Goal: Information Seeking & Learning: Compare options

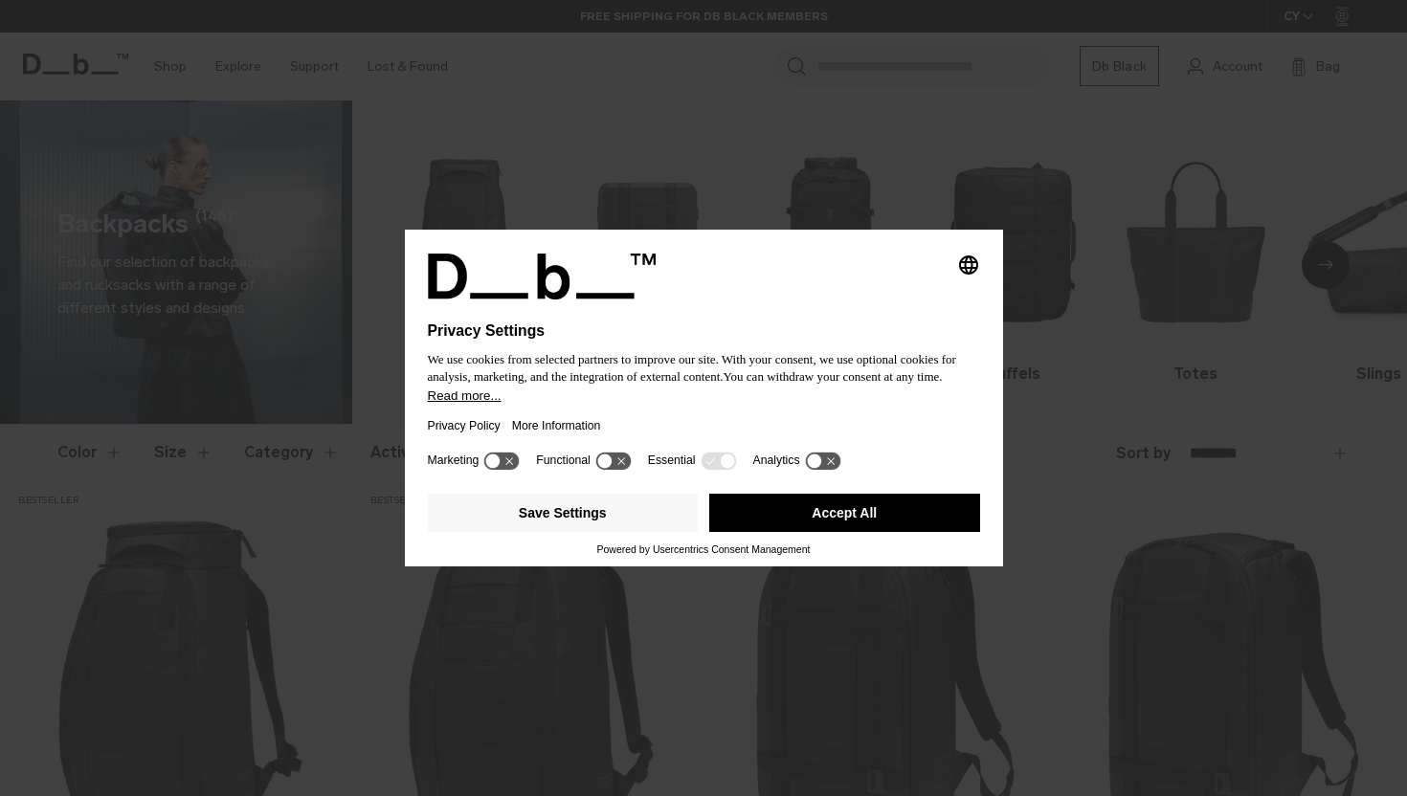
click at [920, 532] on button "Accept All" at bounding box center [844, 513] width 271 height 38
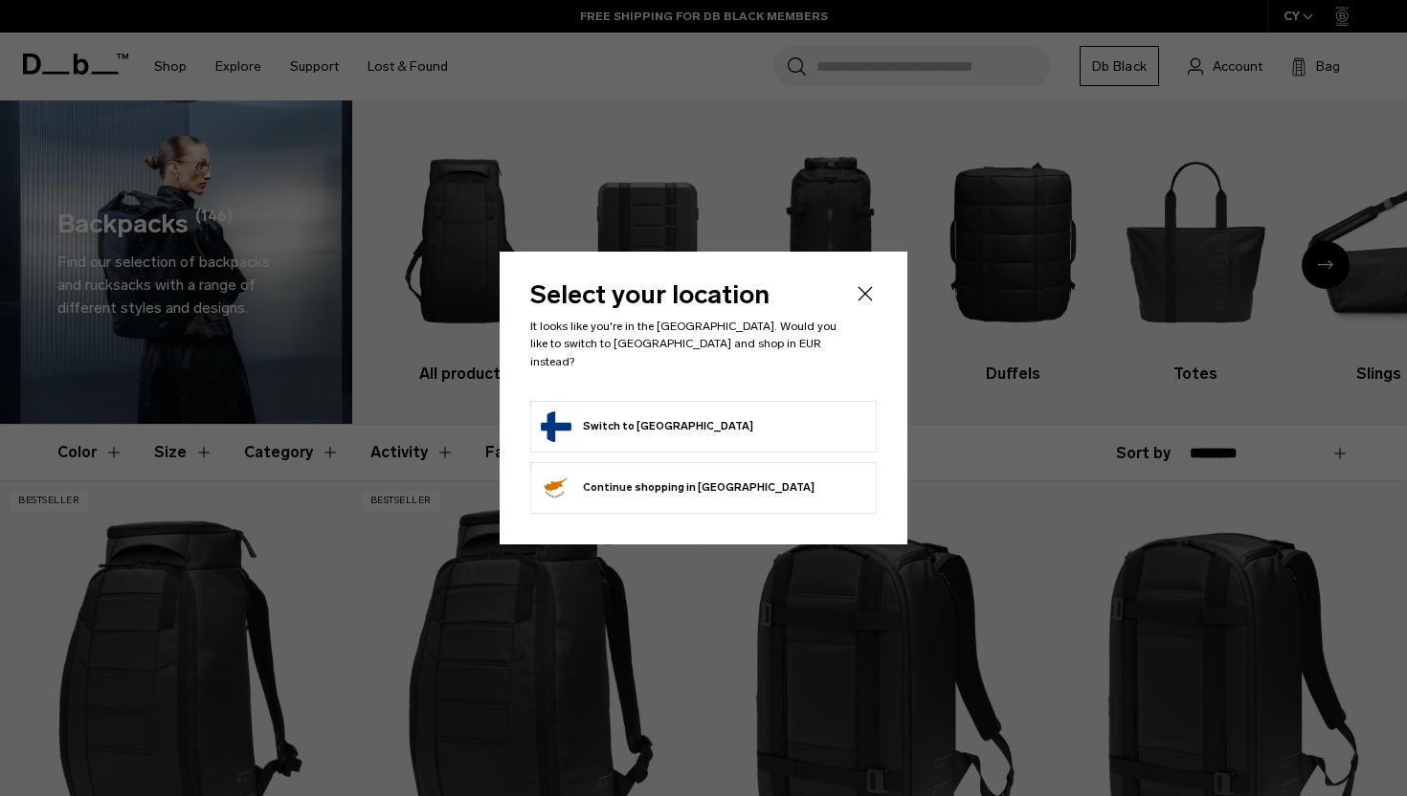
click at [735, 388] on header "Select your location It looks like you're in the Finland. Would you like to swi…" at bounding box center [703, 341] width 346 height 118
click at [619, 414] on button "Switch to Finland" at bounding box center [647, 427] width 212 height 31
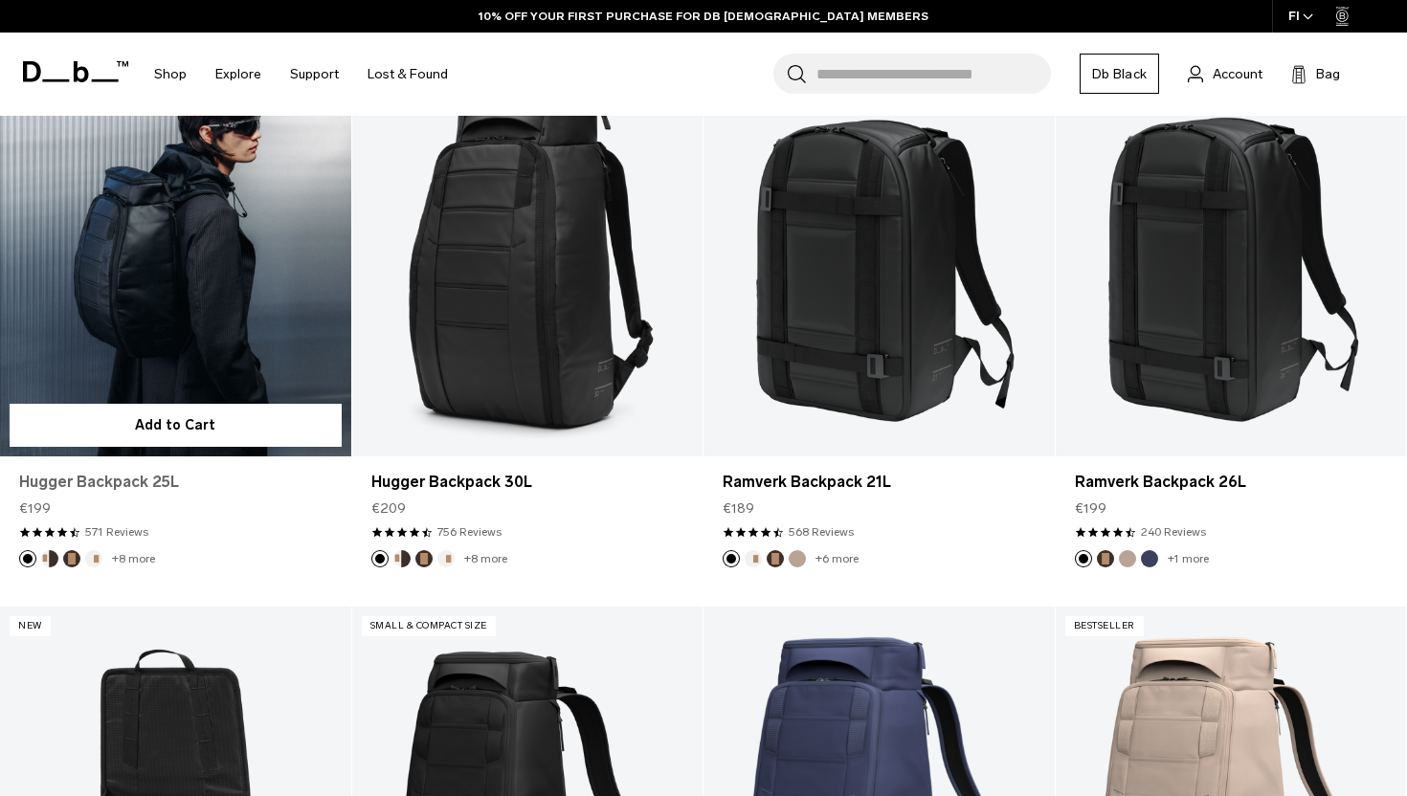
scroll to position [416, 0]
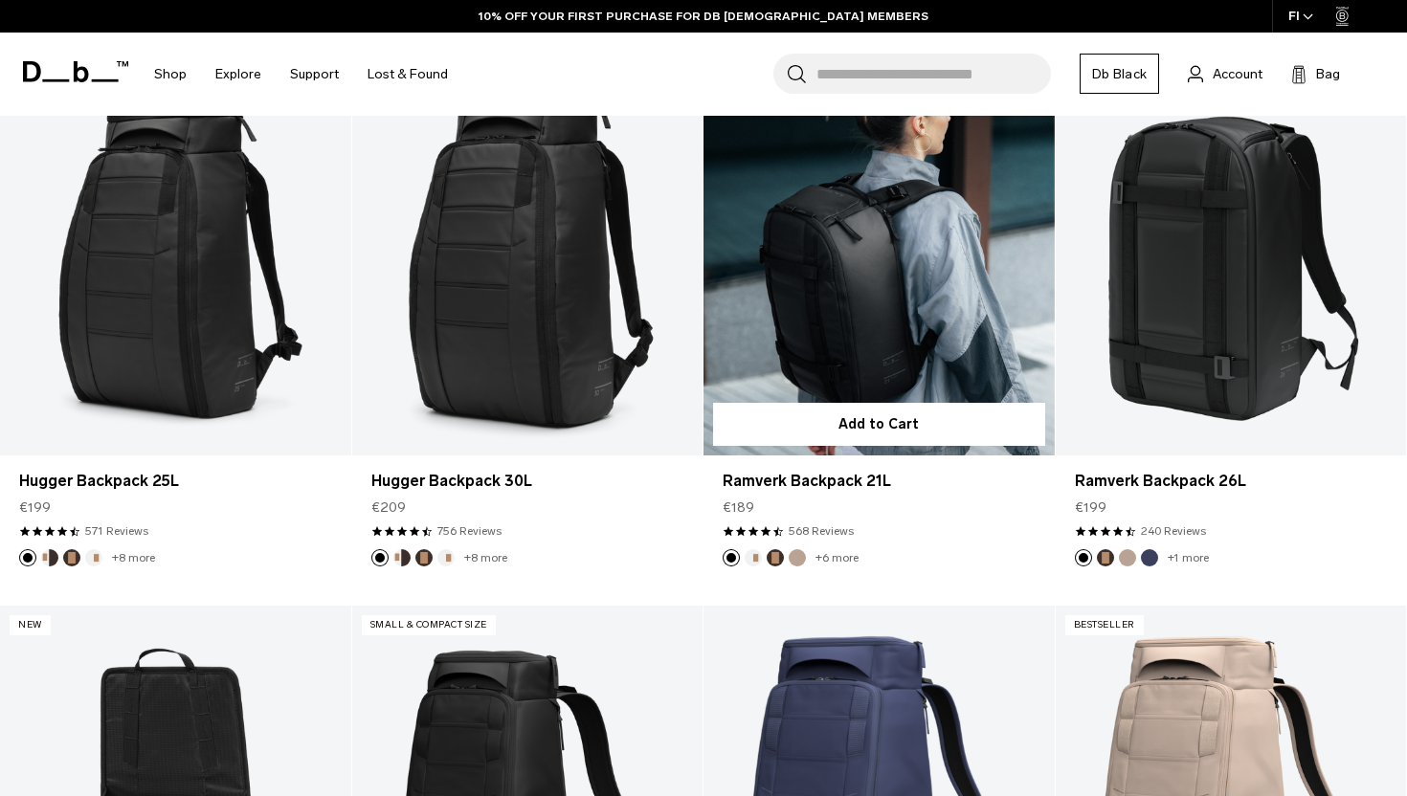
click at [776, 349] on link "Ramverk Backpack 21L" at bounding box center [879, 260] width 351 height 390
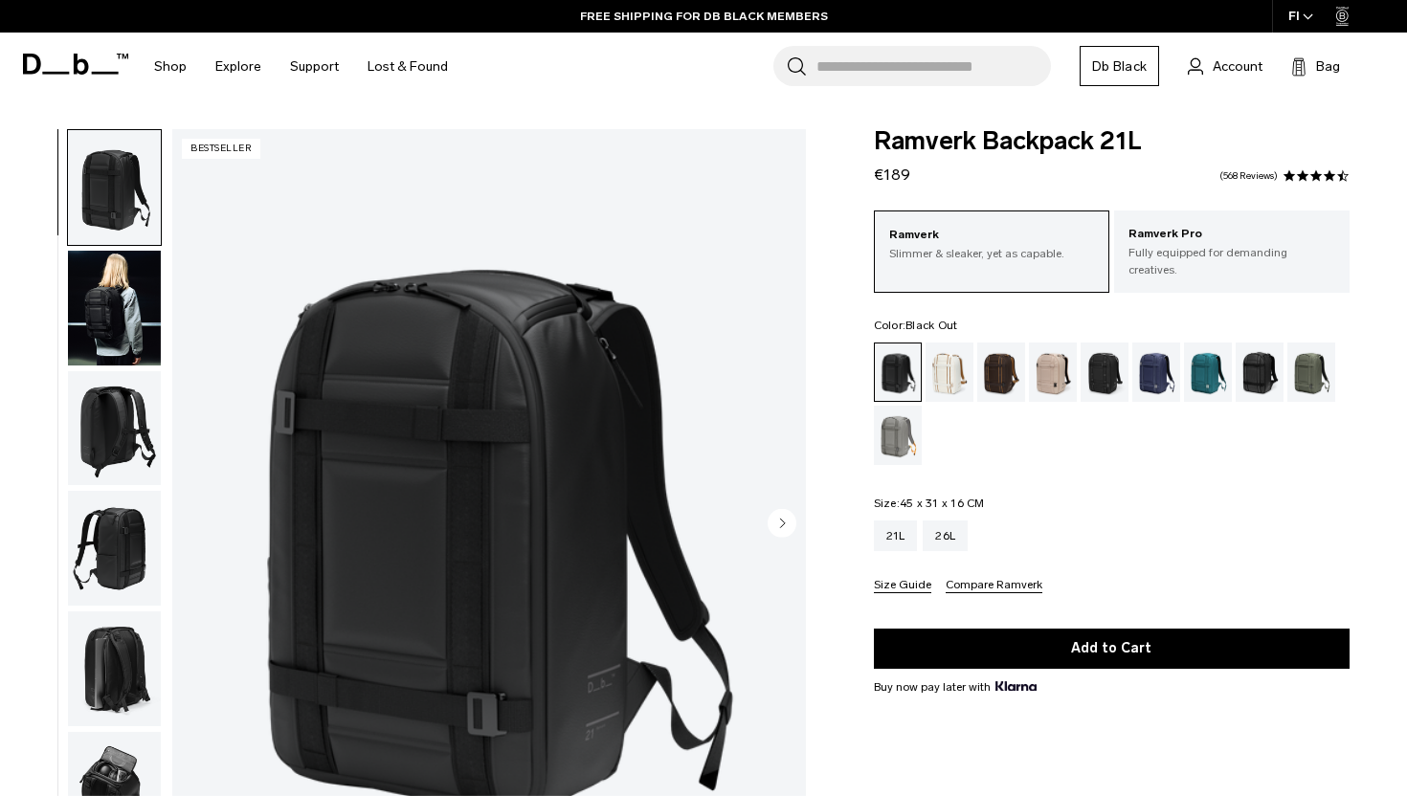
click at [114, 331] on img "button" at bounding box center [114, 308] width 93 height 115
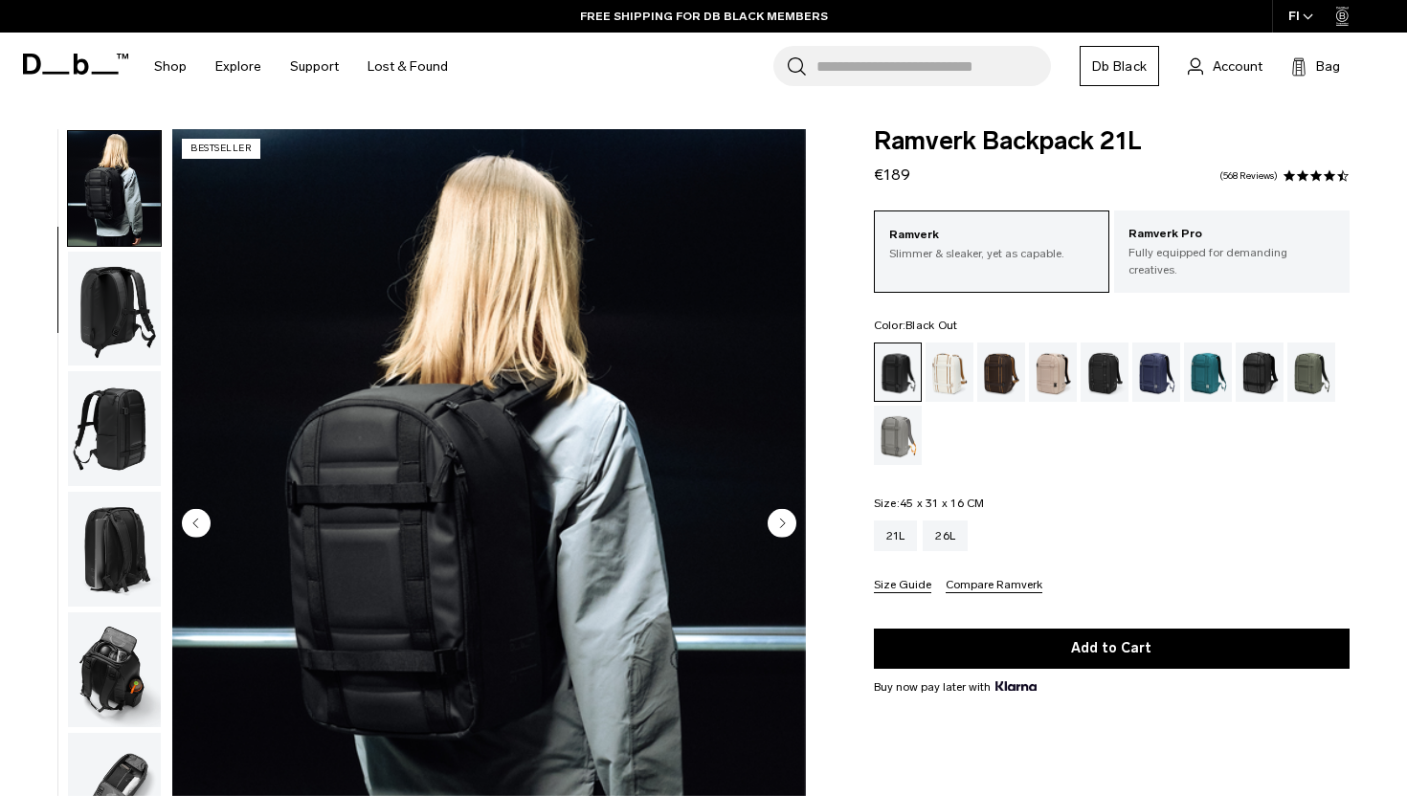
scroll to position [122, 0]
click at [385, 453] on img "2 / 8" at bounding box center [489, 525] width 634 height 792
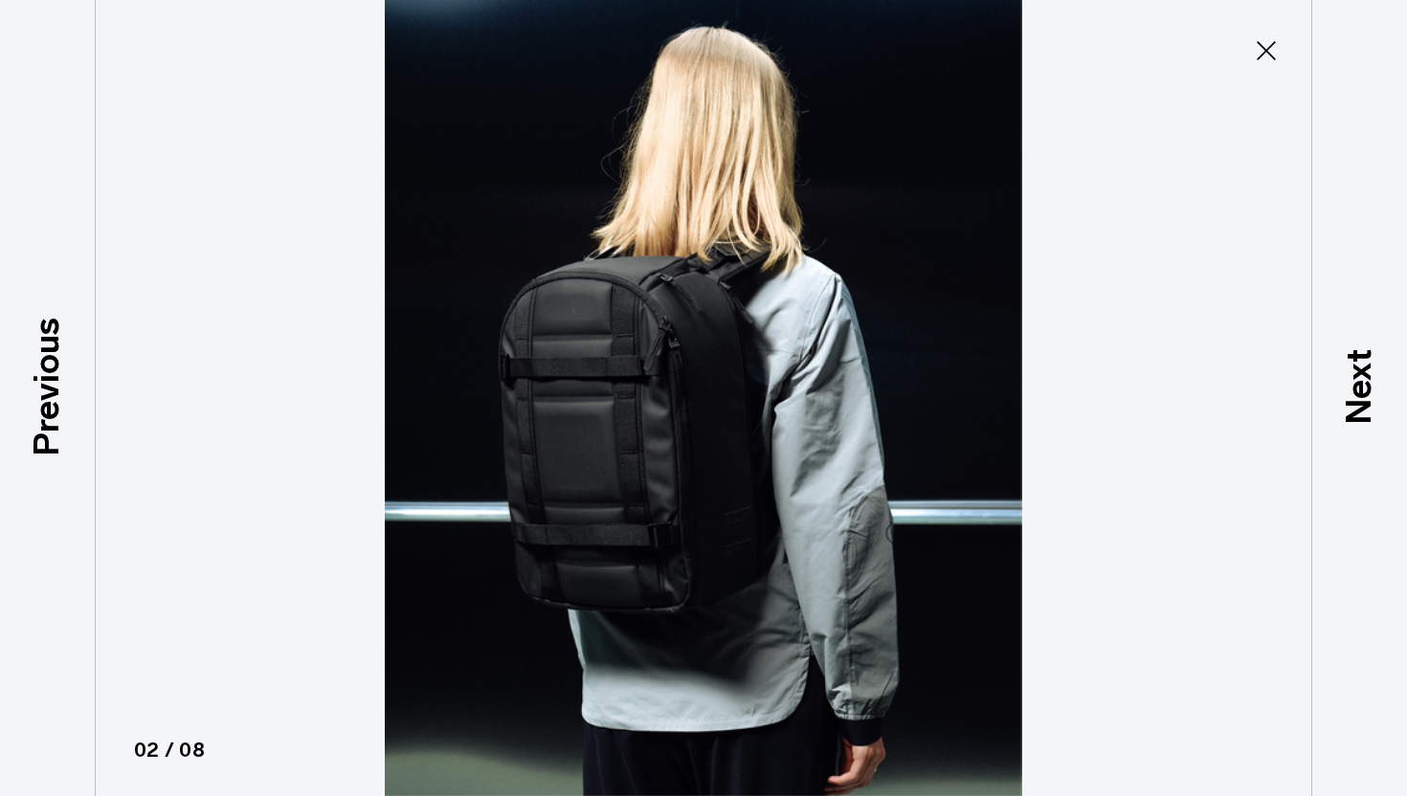
click at [1281, 48] on icon at bounding box center [1266, 50] width 31 height 31
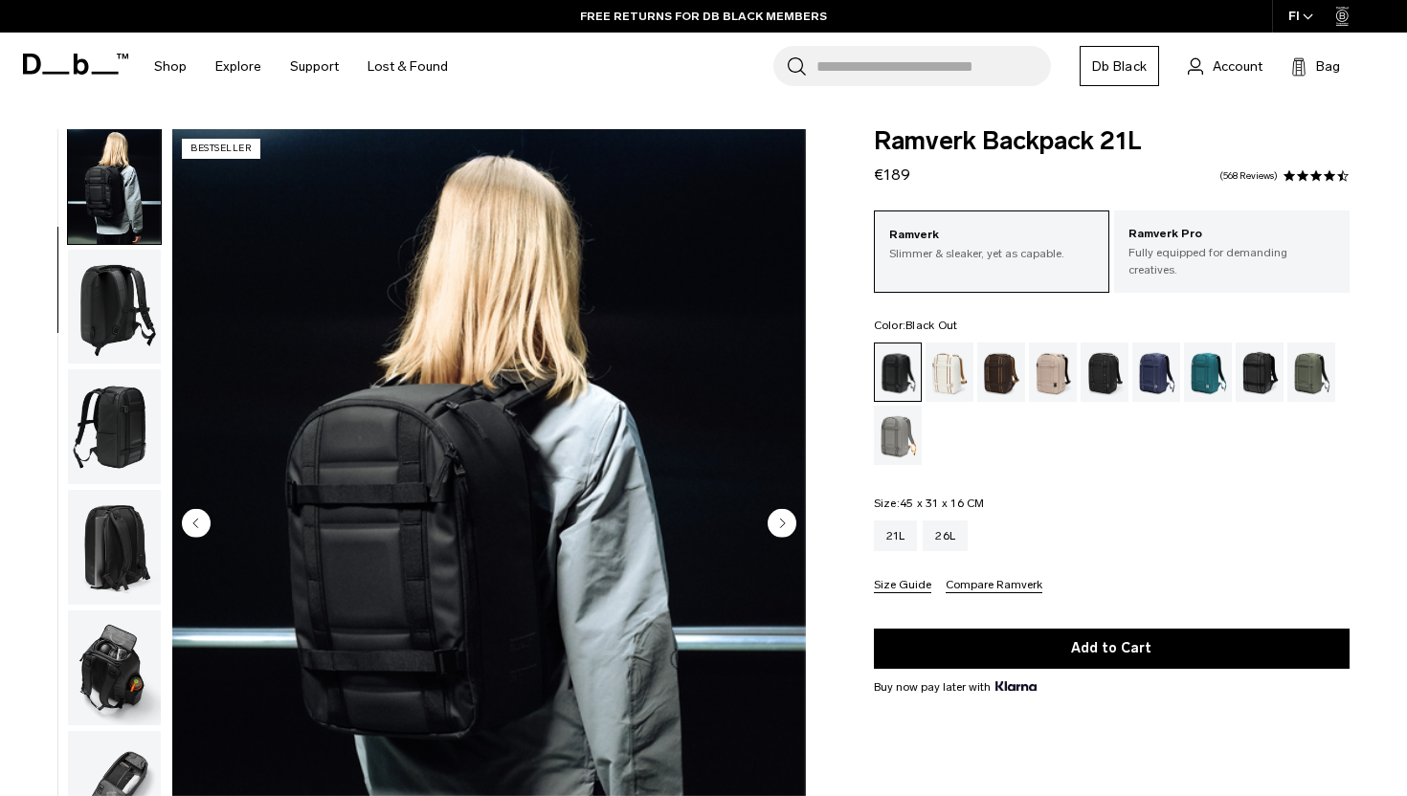
click at [106, 580] on img "button" at bounding box center [114, 547] width 93 height 115
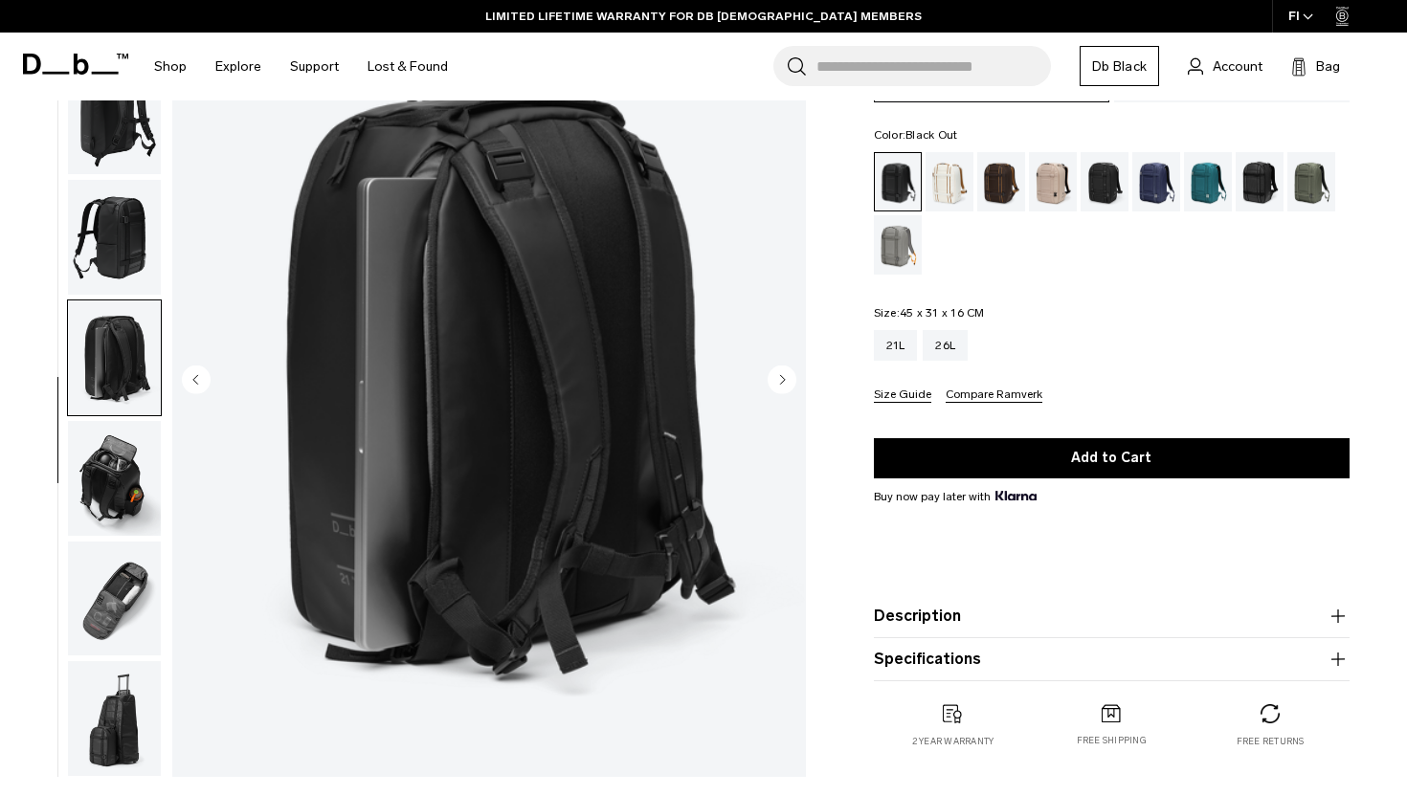
scroll to position [189, 0]
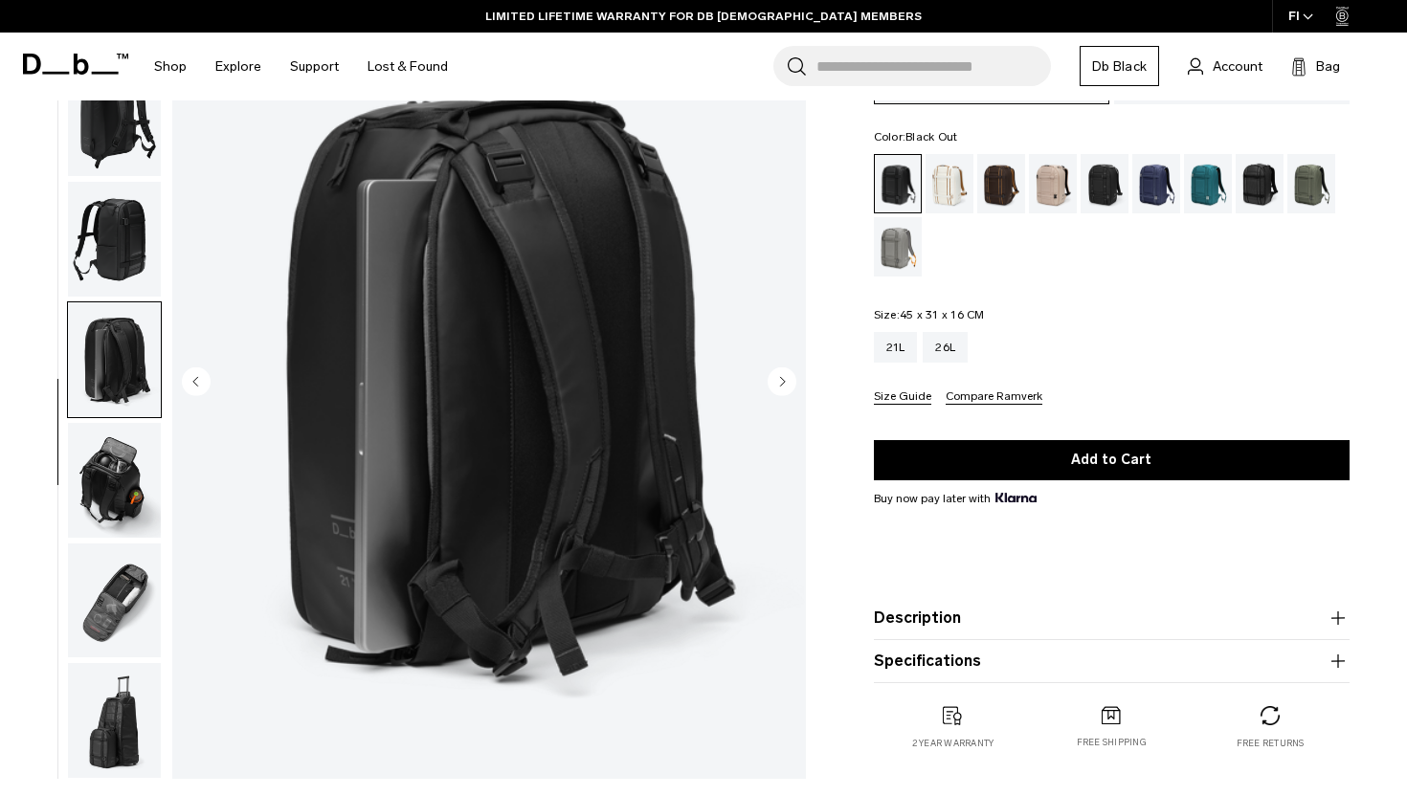
click at [981, 391] on button "Compare Ramverk" at bounding box center [994, 398] width 97 height 14
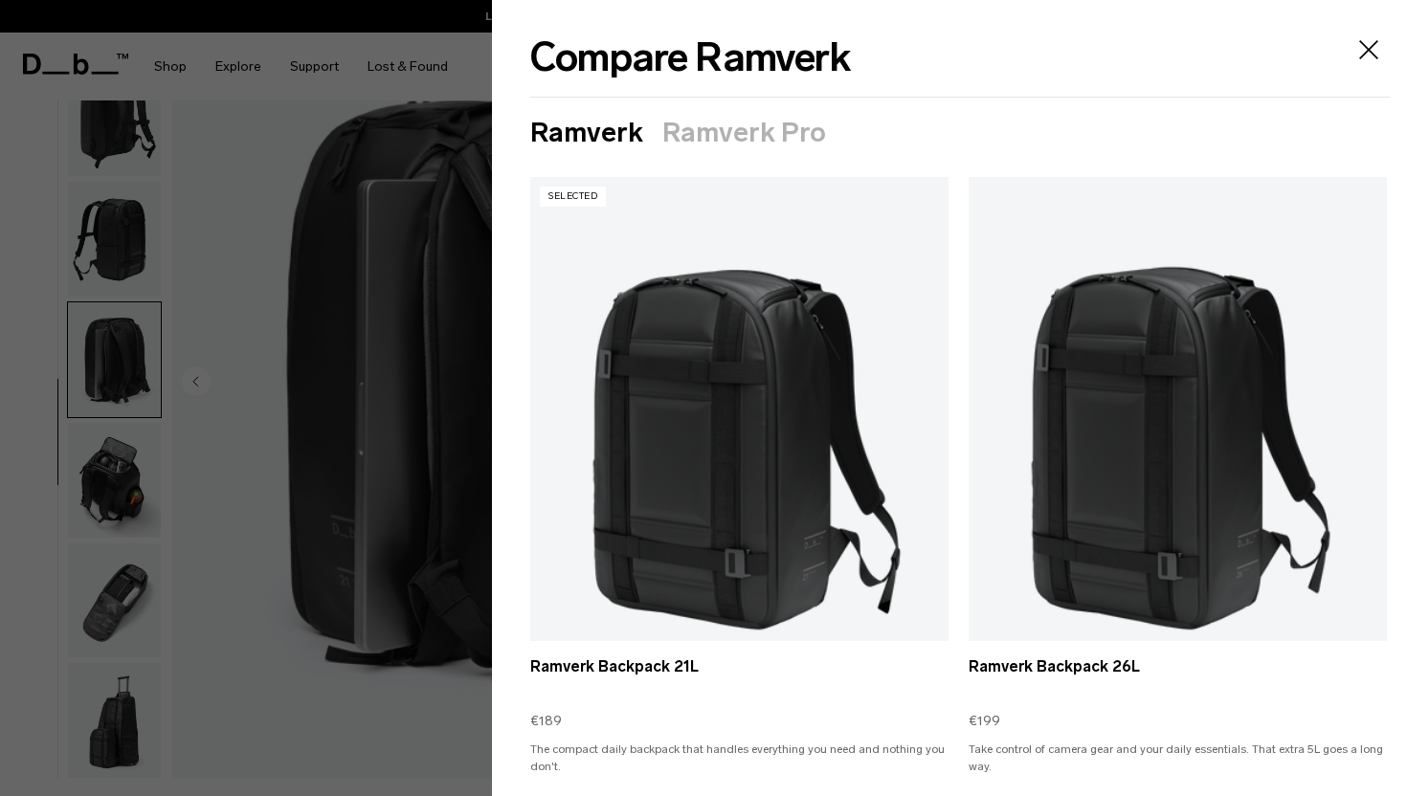
click at [1366, 52] on icon "Close" at bounding box center [1368, 49] width 19 height 19
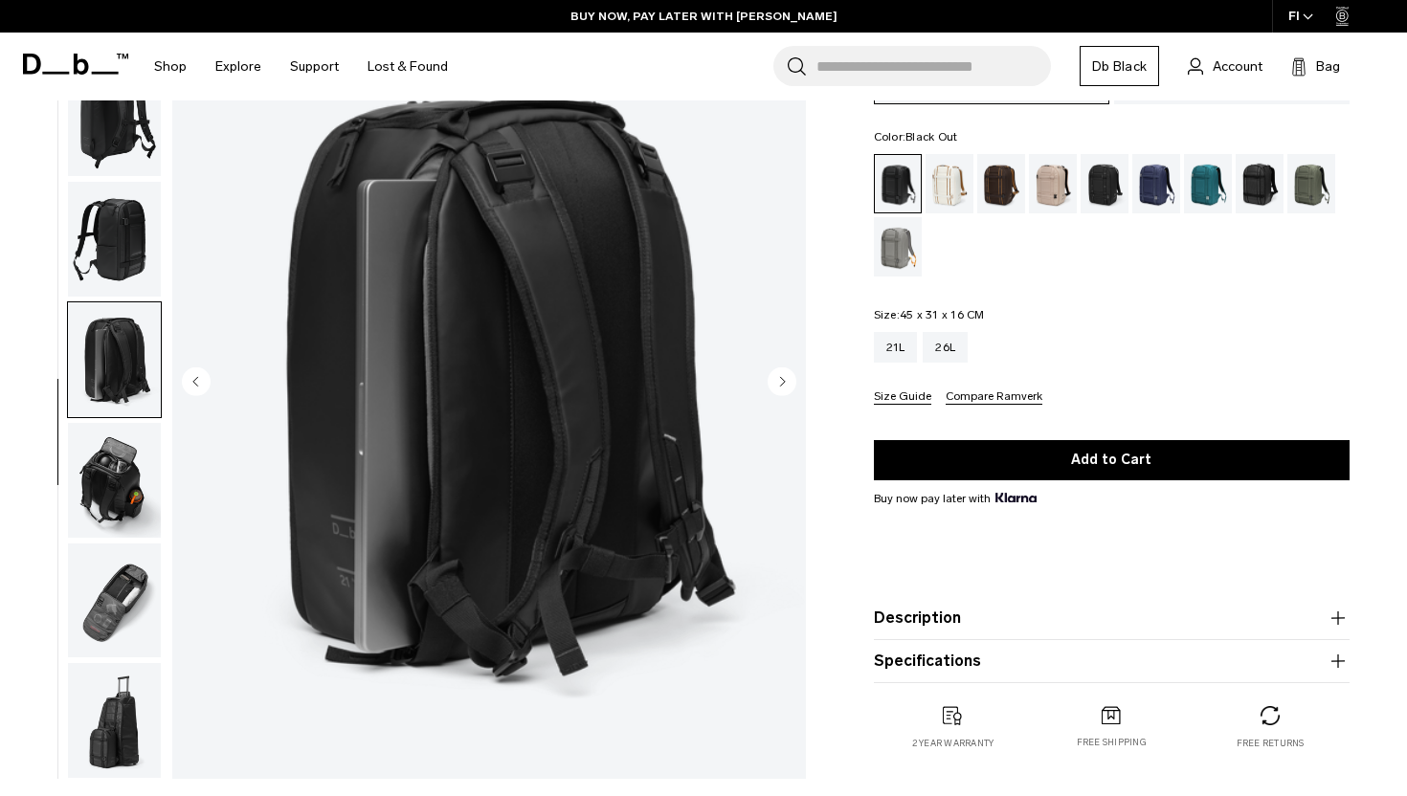
click at [904, 391] on button "Size Guide" at bounding box center [902, 398] width 57 height 14
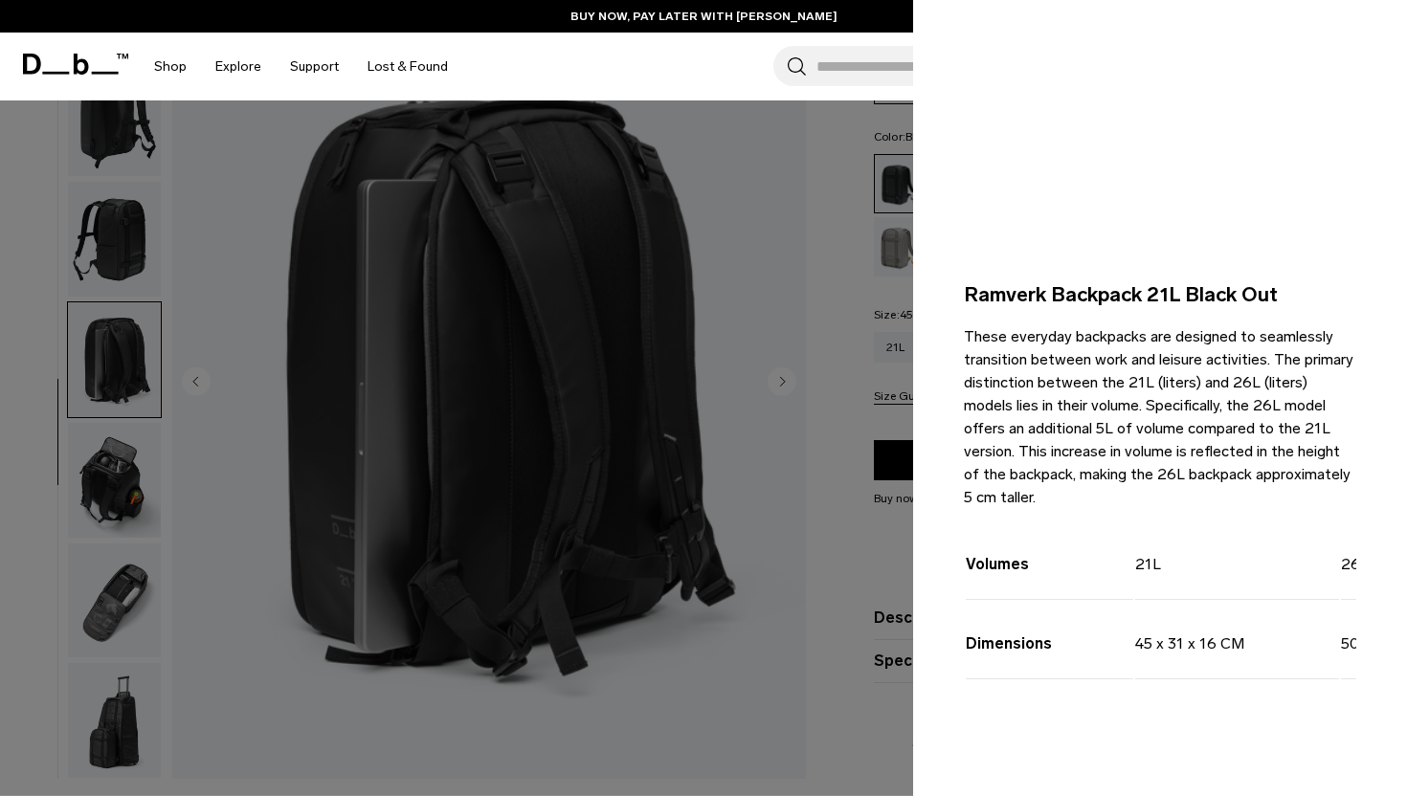
scroll to position [285, 0]
click at [867, 366] on div at bounding box center [703, 398] width 1407 height 796
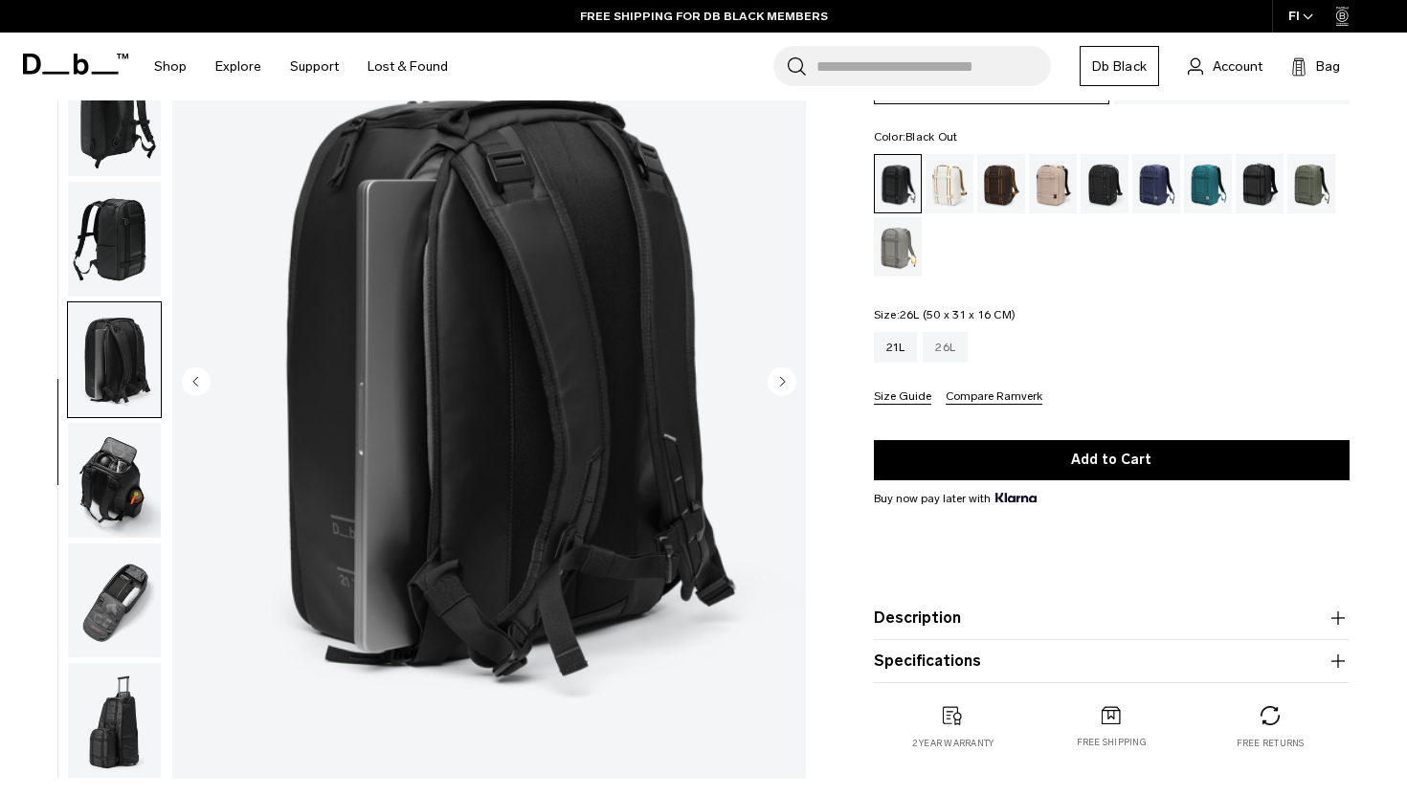
click at [957, 334] on div "26L" at bounding box center [945, 347] width 45 height 31
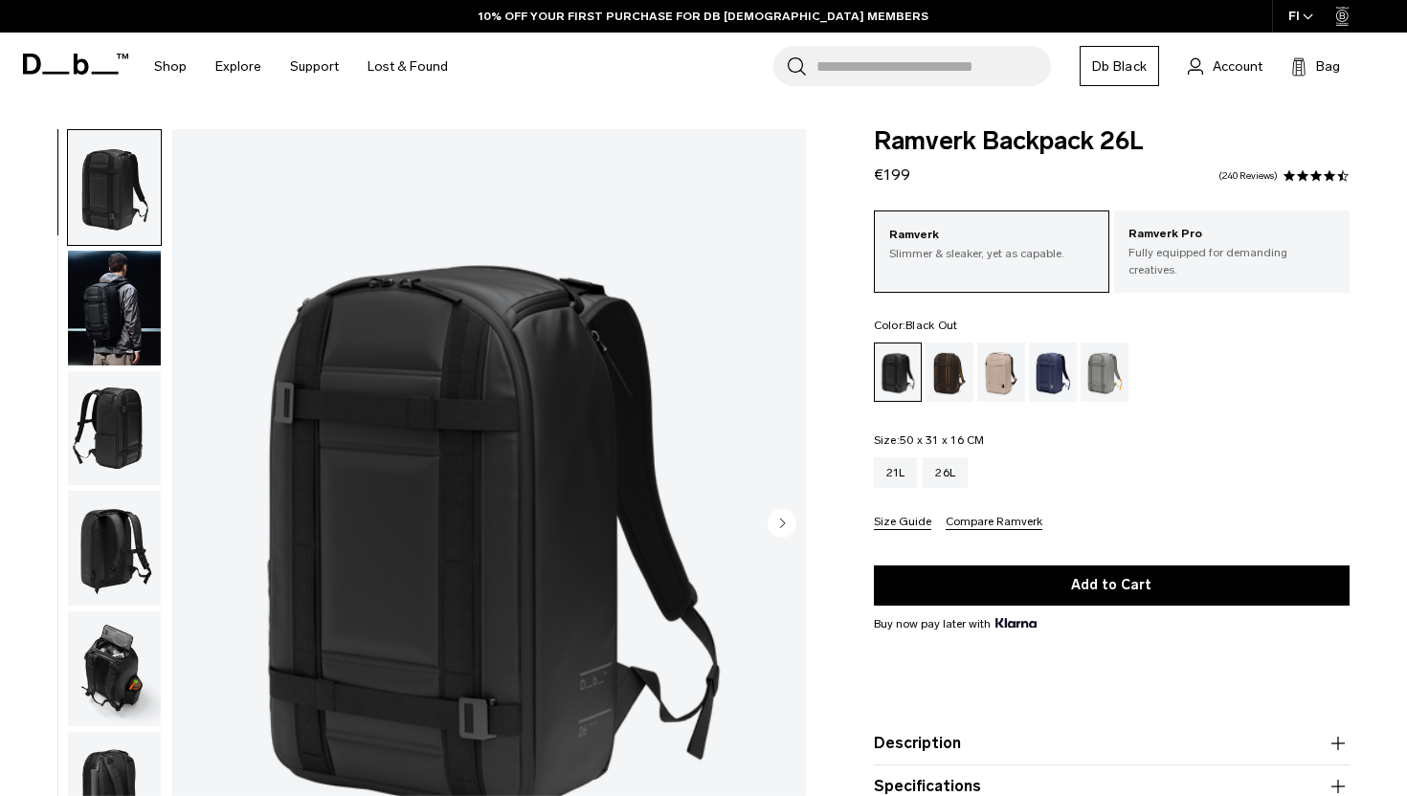
click at [896, 516] on button "Size Guide" at bounding box center [902, 523] width 57 height 14
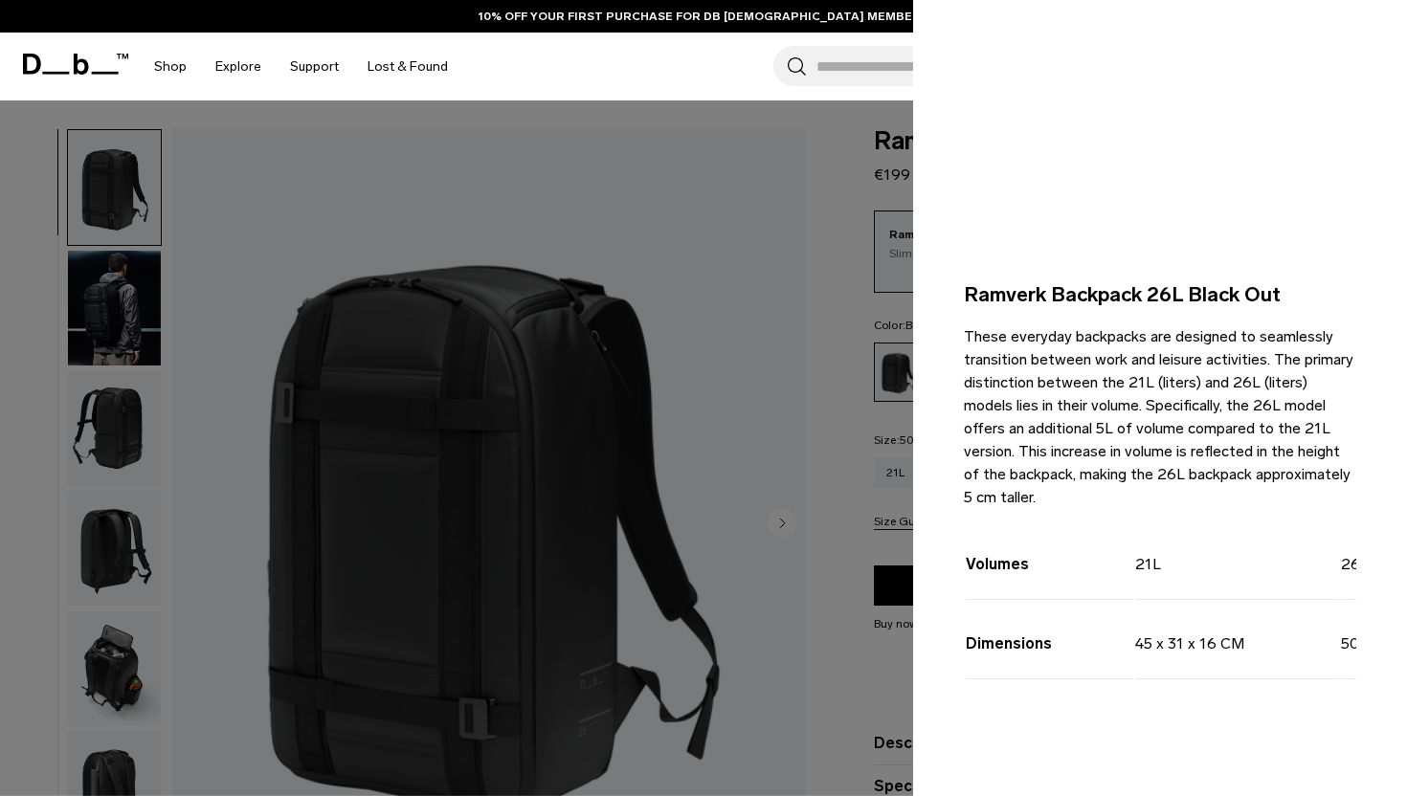
scroll to position [285, 0]
click at [878, 674] on div at bounding box center [703, 398] width 1407 height 796
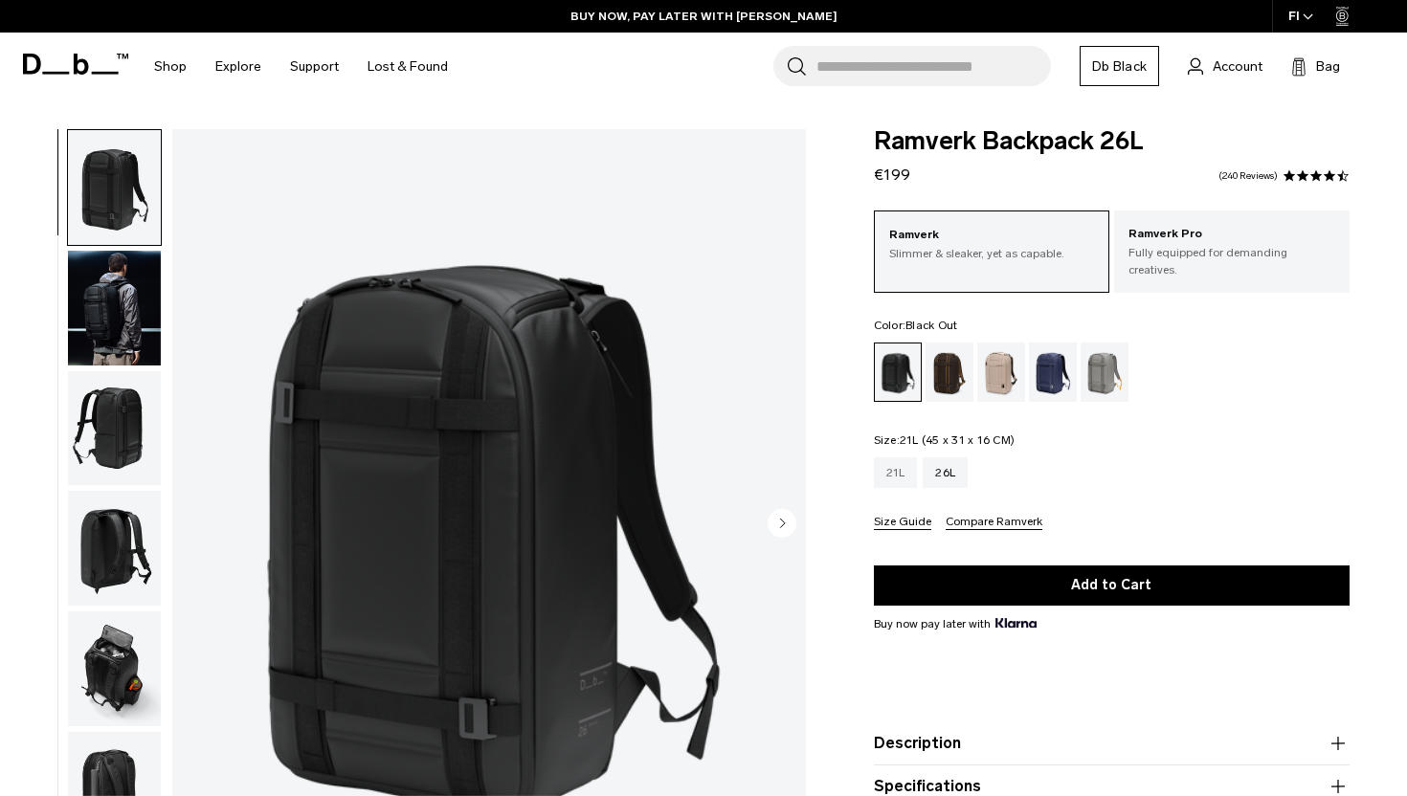
click at [892, 458] on div "21L" at bounding box center [896, 473] width 44 height 31
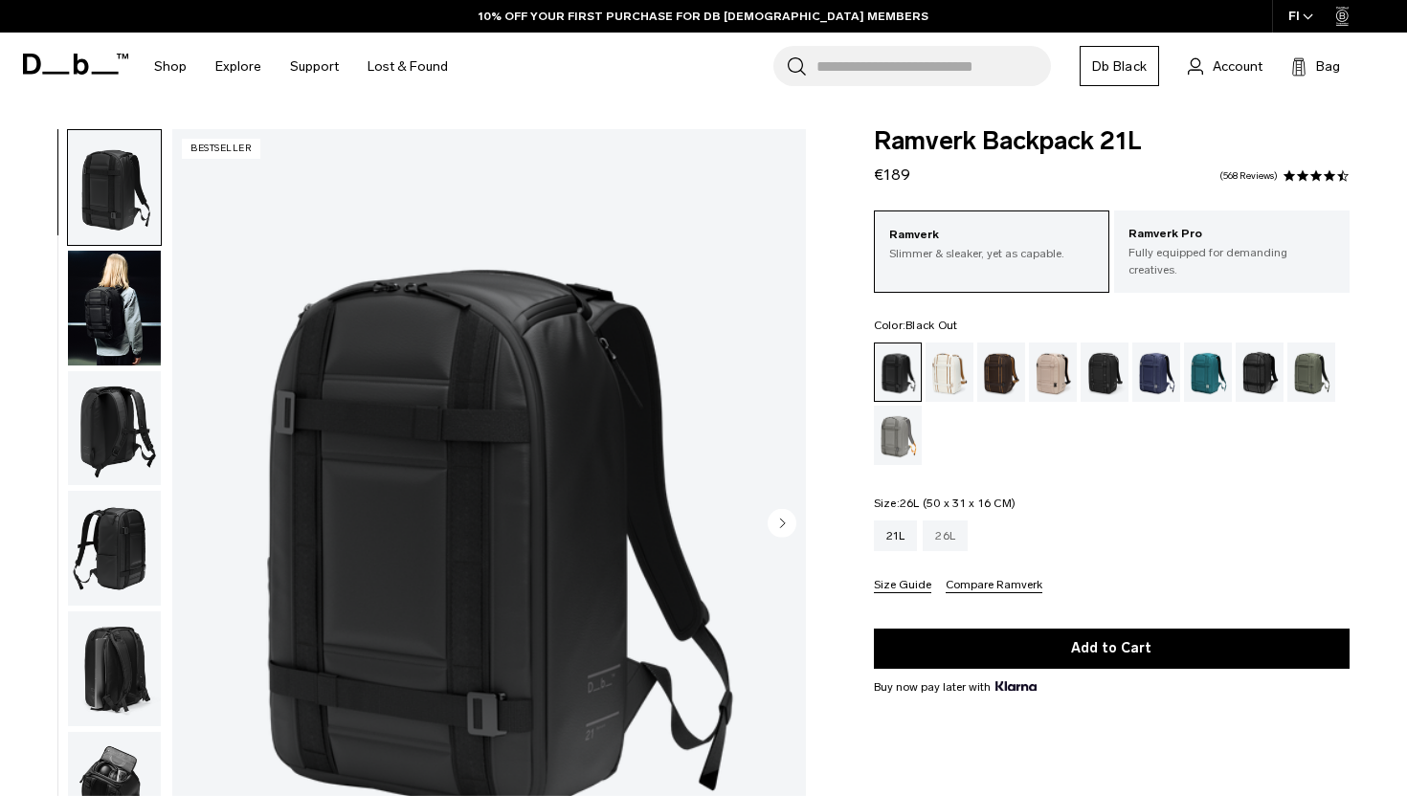
click at [954, 523] on div "26L" at bounding box center [945, 536] width 45 height 31
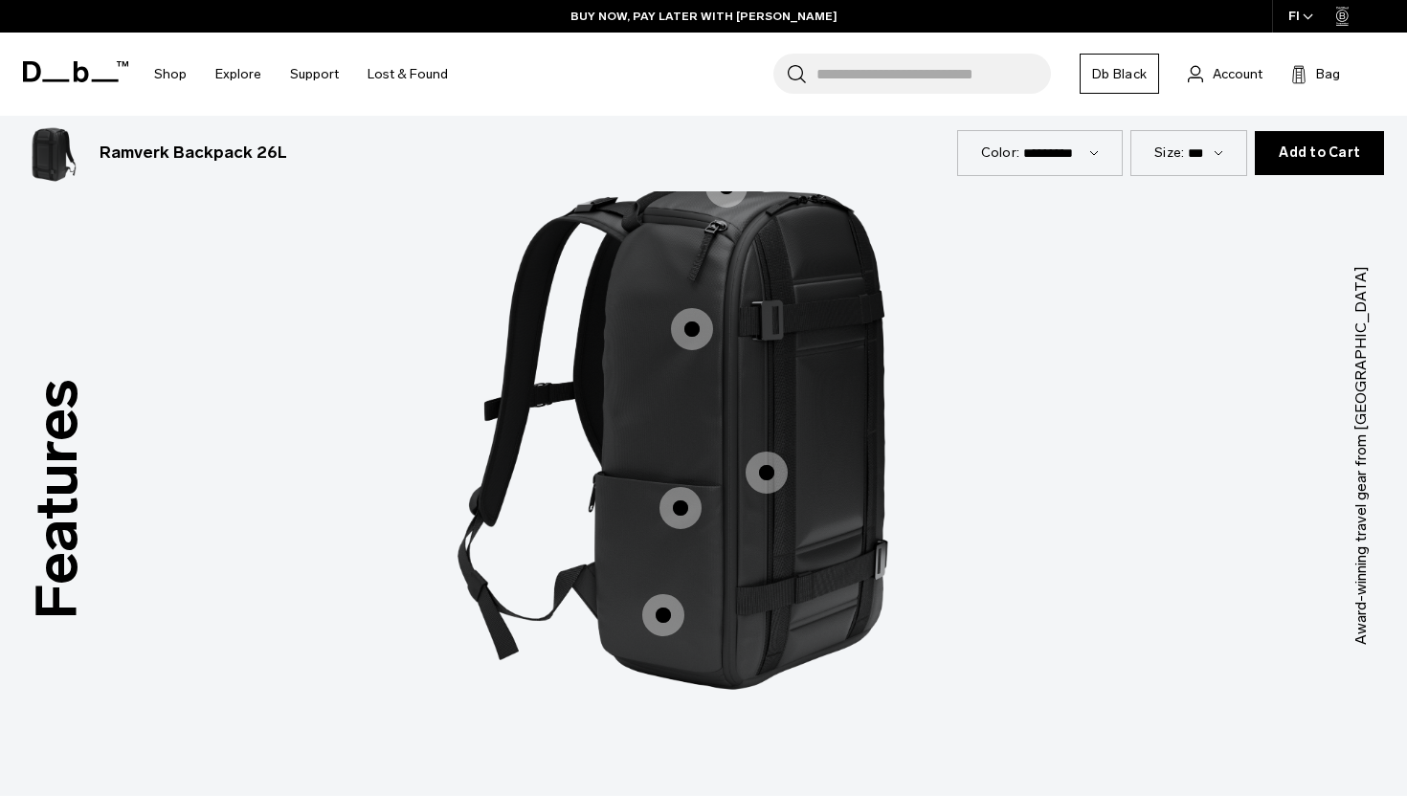
scroll to position [2331, 0]
